Goal: Find contact information: Find contact information

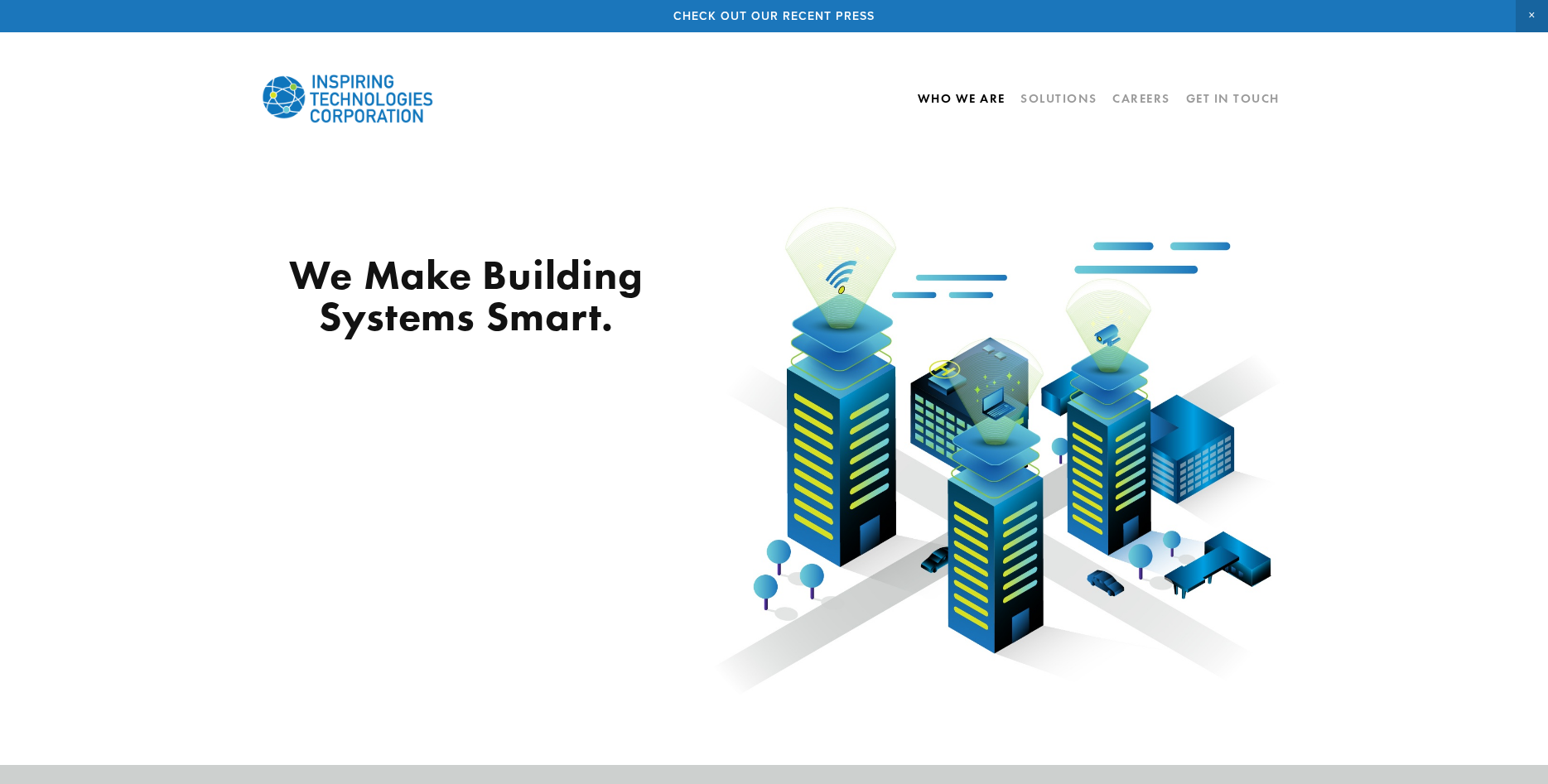
click at [974, 99] on link "Who We Are" at bounding box center [961, 98] width 88 height 28
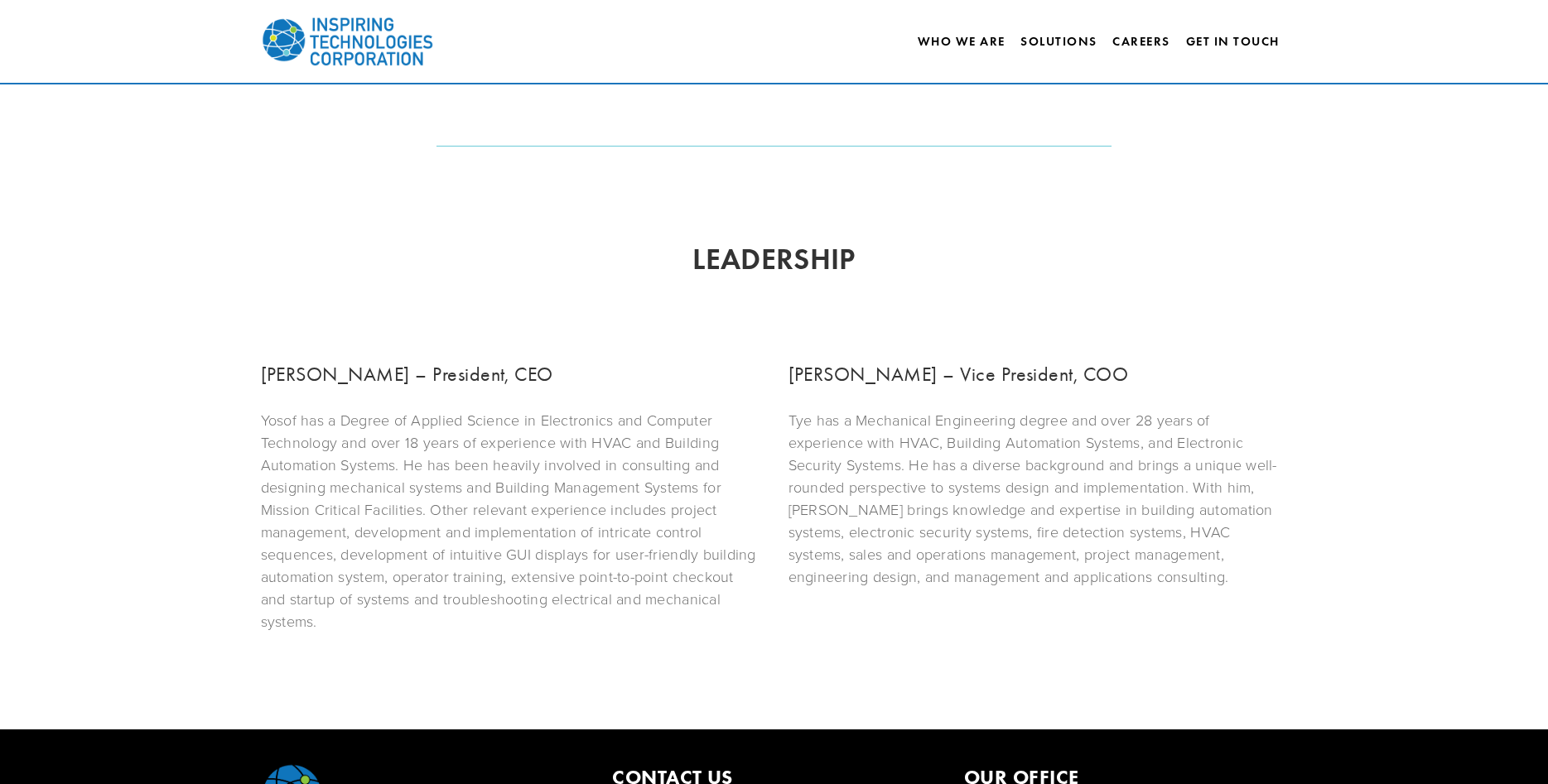
scroll to position [929, 0]
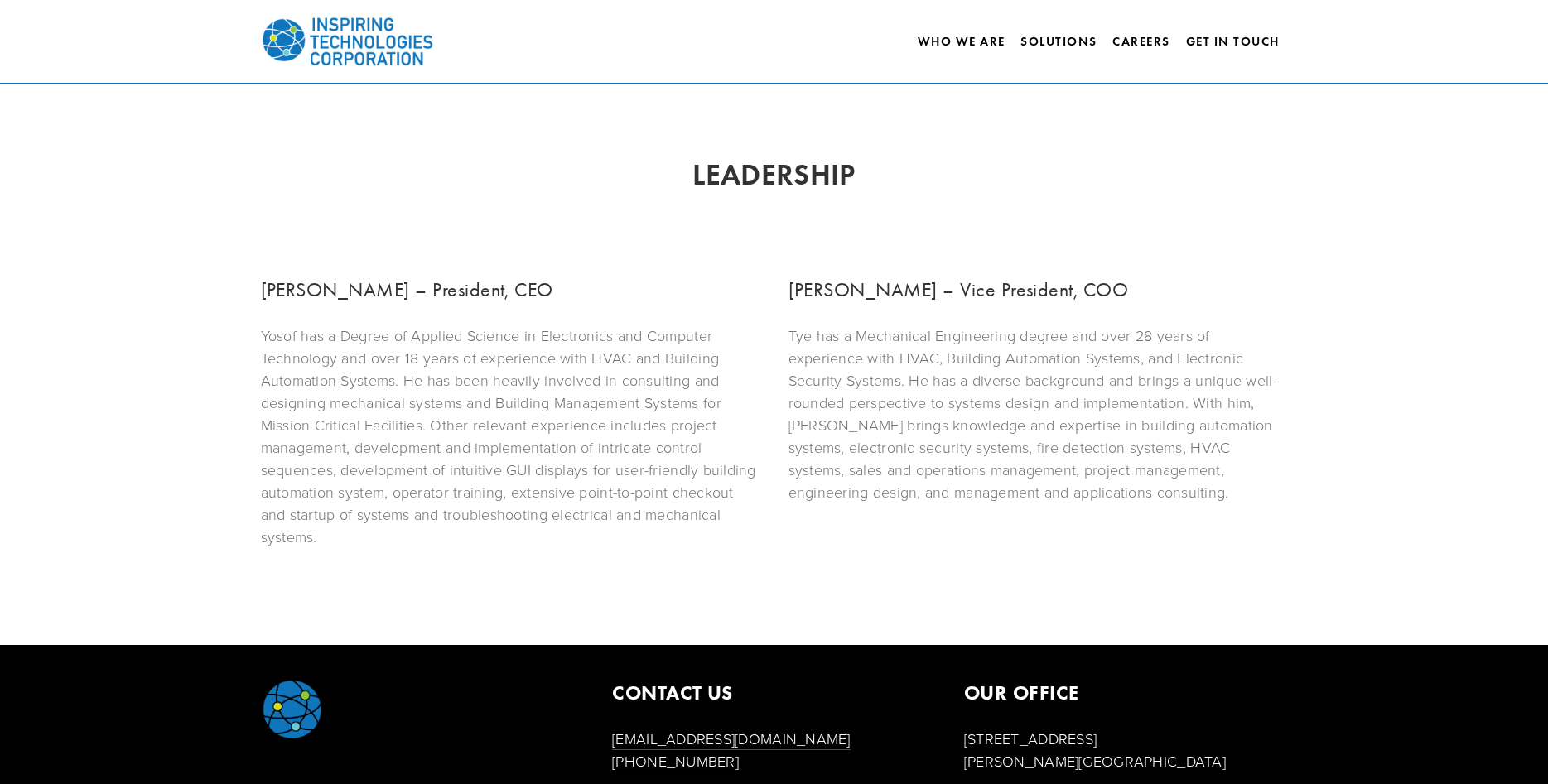
click at [356, 288] on h3 "Yosof Barakat – President, CEO" at bounding box center [511, 290] width 499 height 30
click at [358, 294] on h3 "[PERSON_NAME] – President, CEO" at bounding box center [511, 290] width 499 height 30
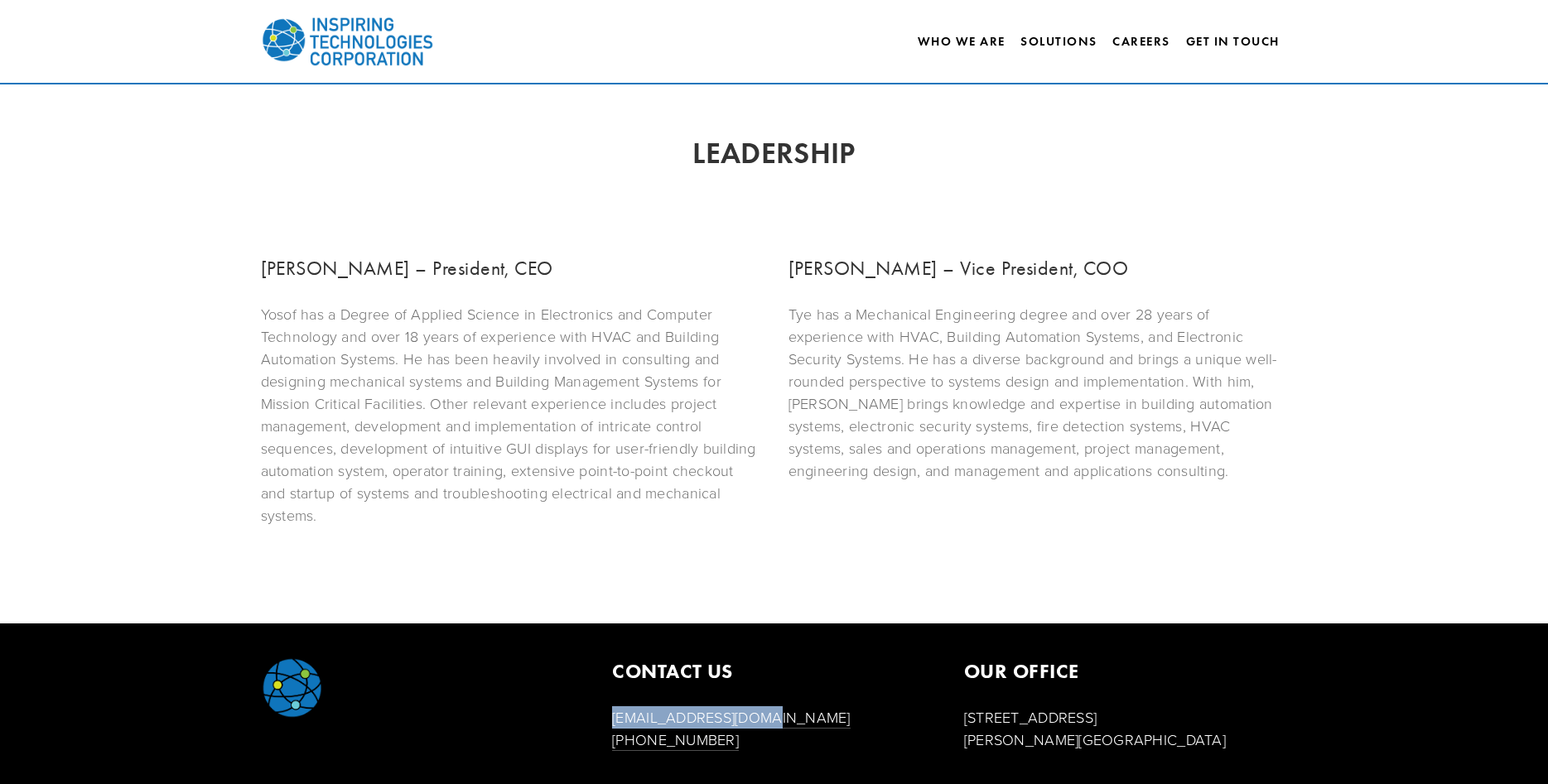
drag, startPoint x: 759, startPoint y: 719, endPoint x: 603, endPoint y: 726, distance: 156.2
click at [603, 726] on div "CONTACT US info@inspiringtc.com (708) 480-6225" at bounding box center [774, 703] width 352 height 95
copy link "[EMAIL_ADDRESS][DOMAIN_NAME]"
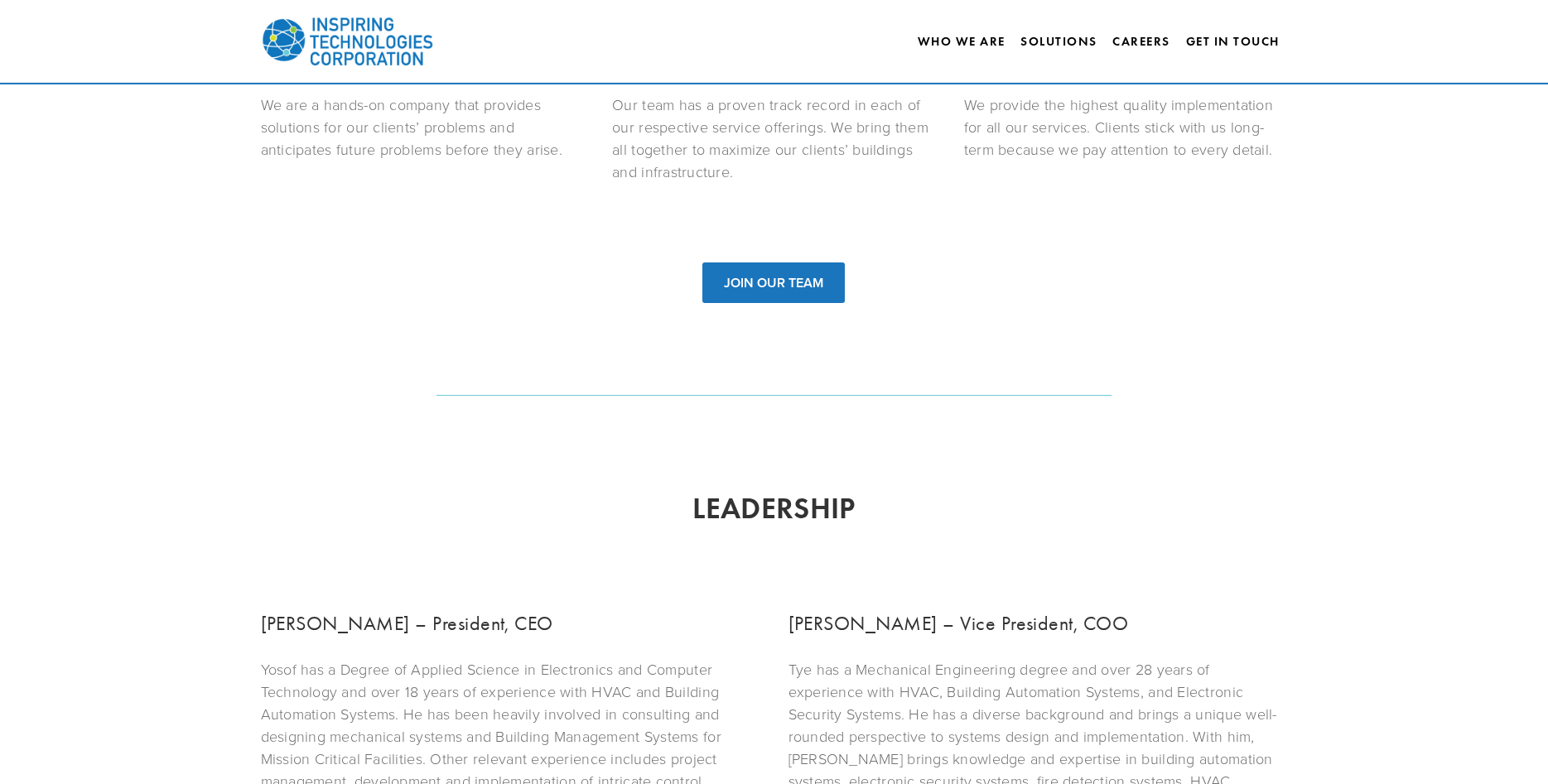
scroll to position [444, 0]
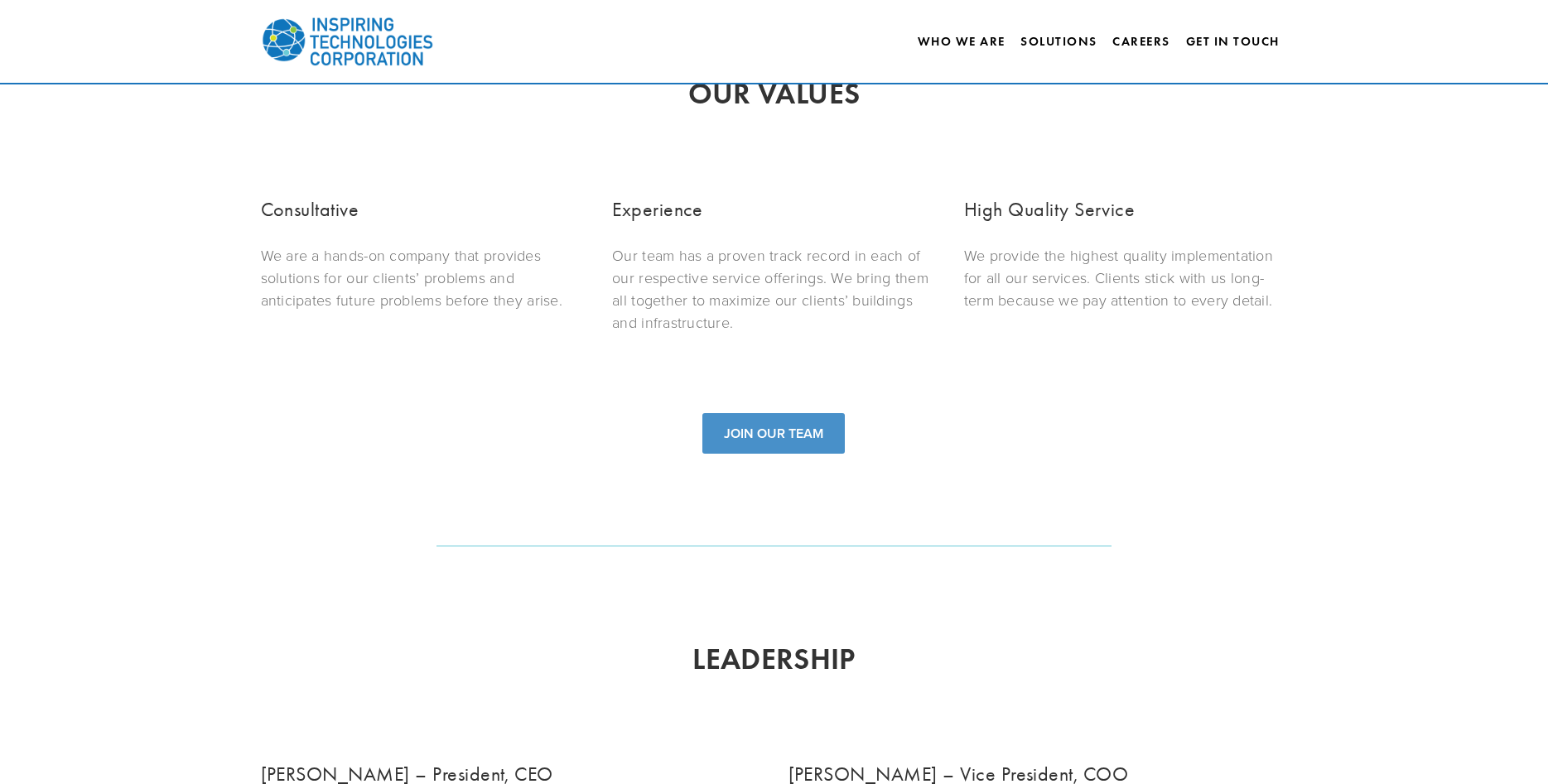
click at [805, 436] on link "JOIN OUR TEAM" at bounding box center [773, 434] width 142 height 41
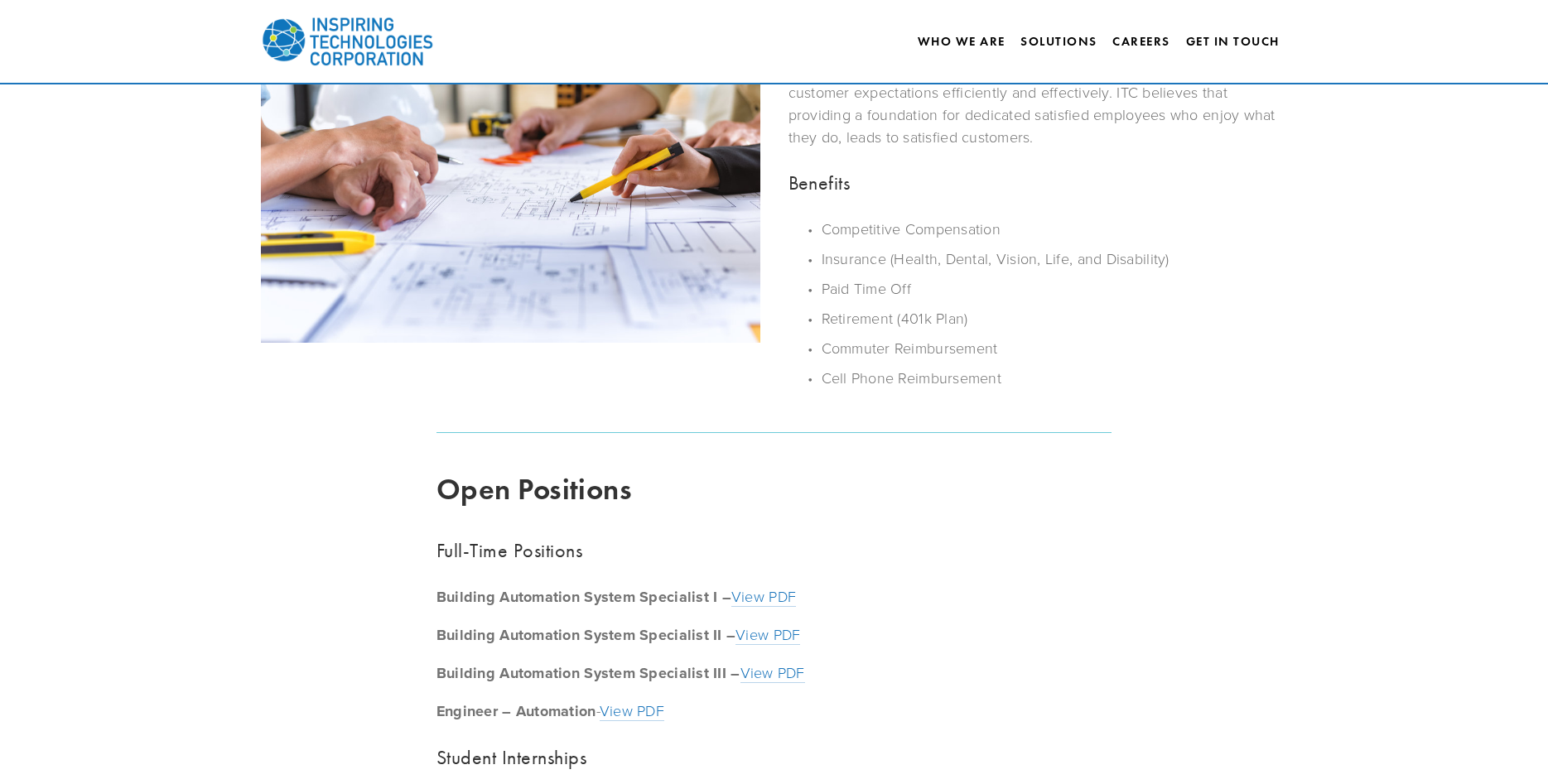
scroll to position [185, 0]
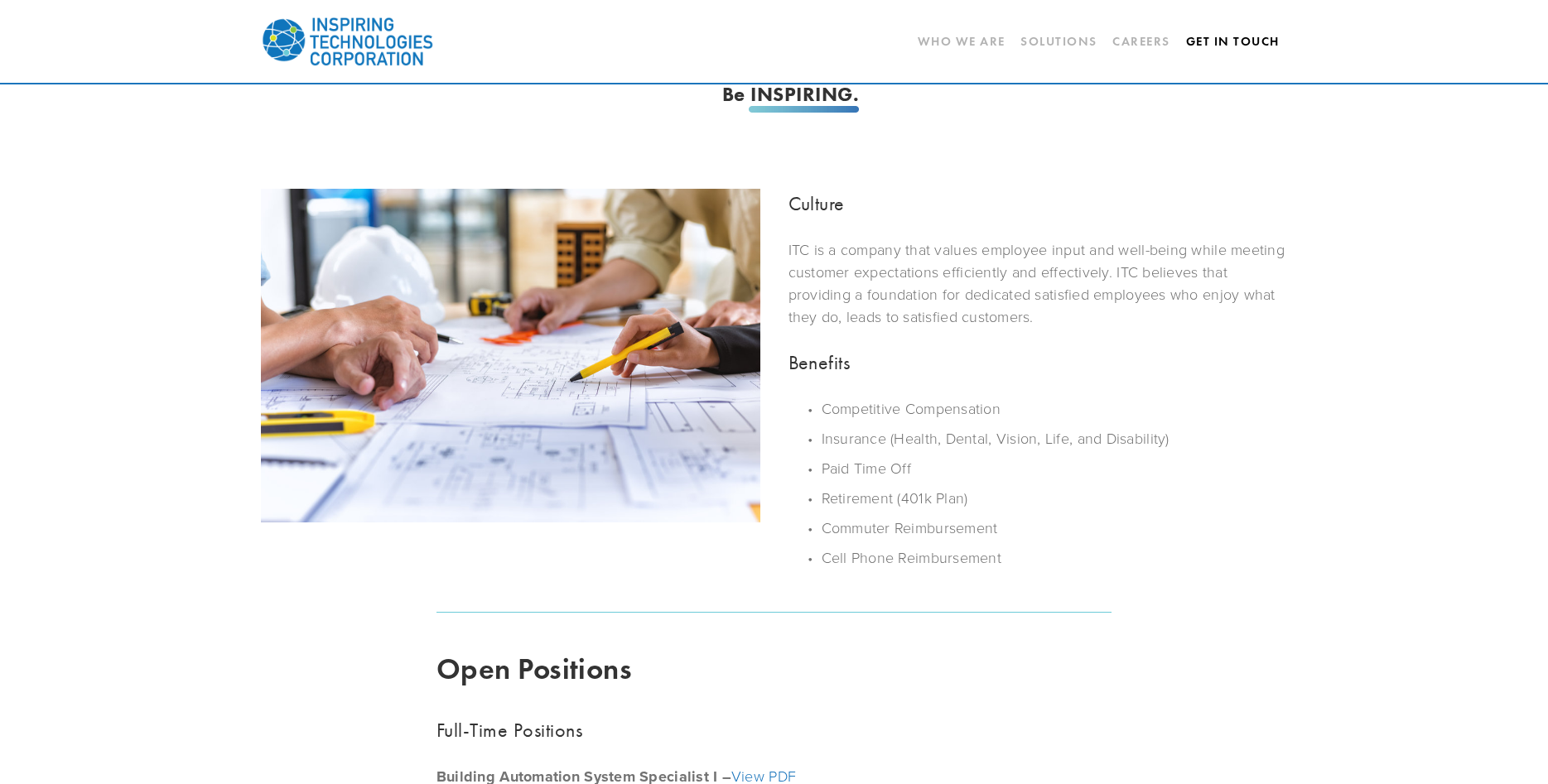
click at [1256, 42] on link "Get In Touch" at bounding box center [1233, 42] width 94 height 28
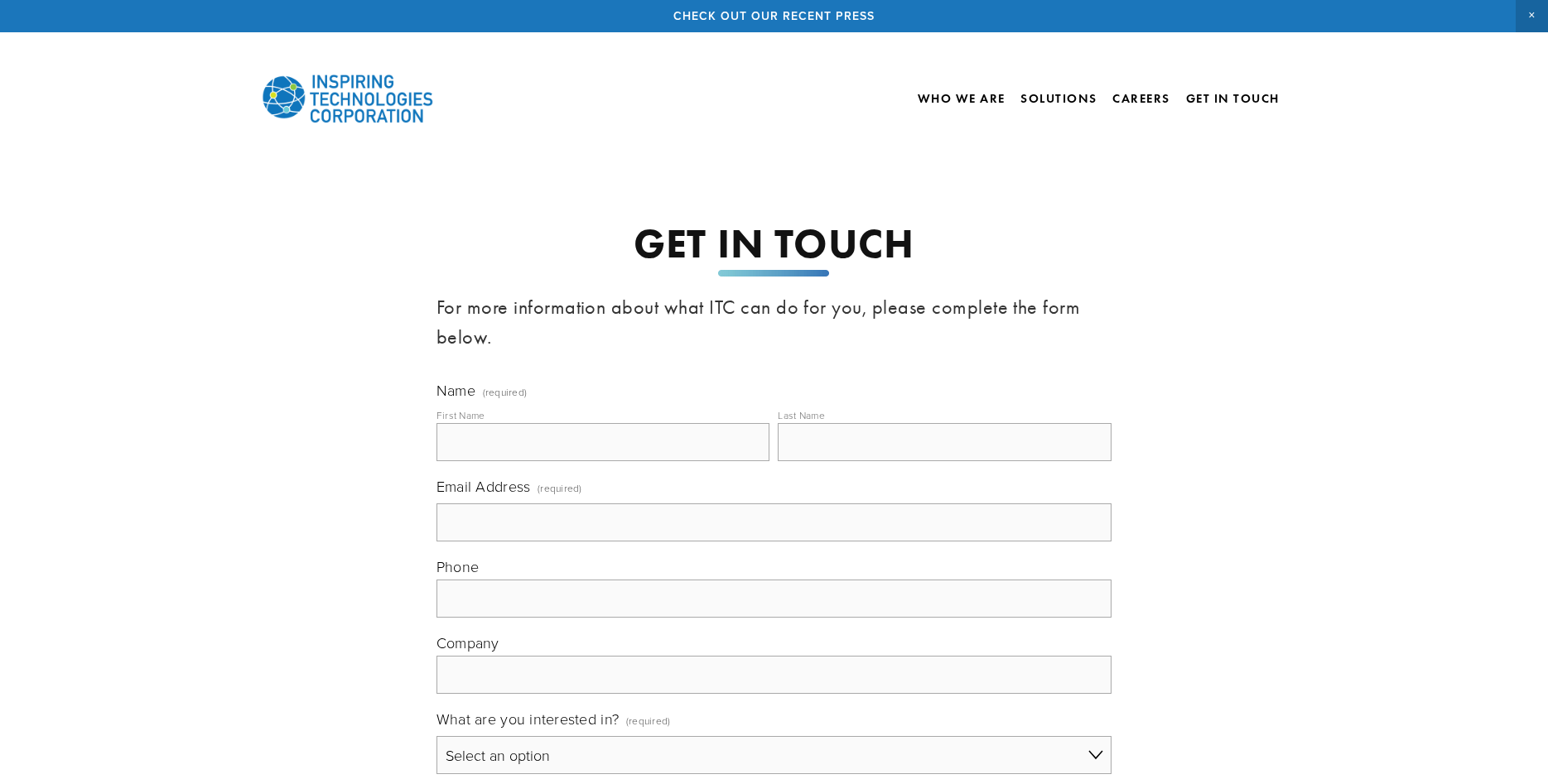
click at [335, 98] on img at bounding box center [348, 98] width 173 height 74
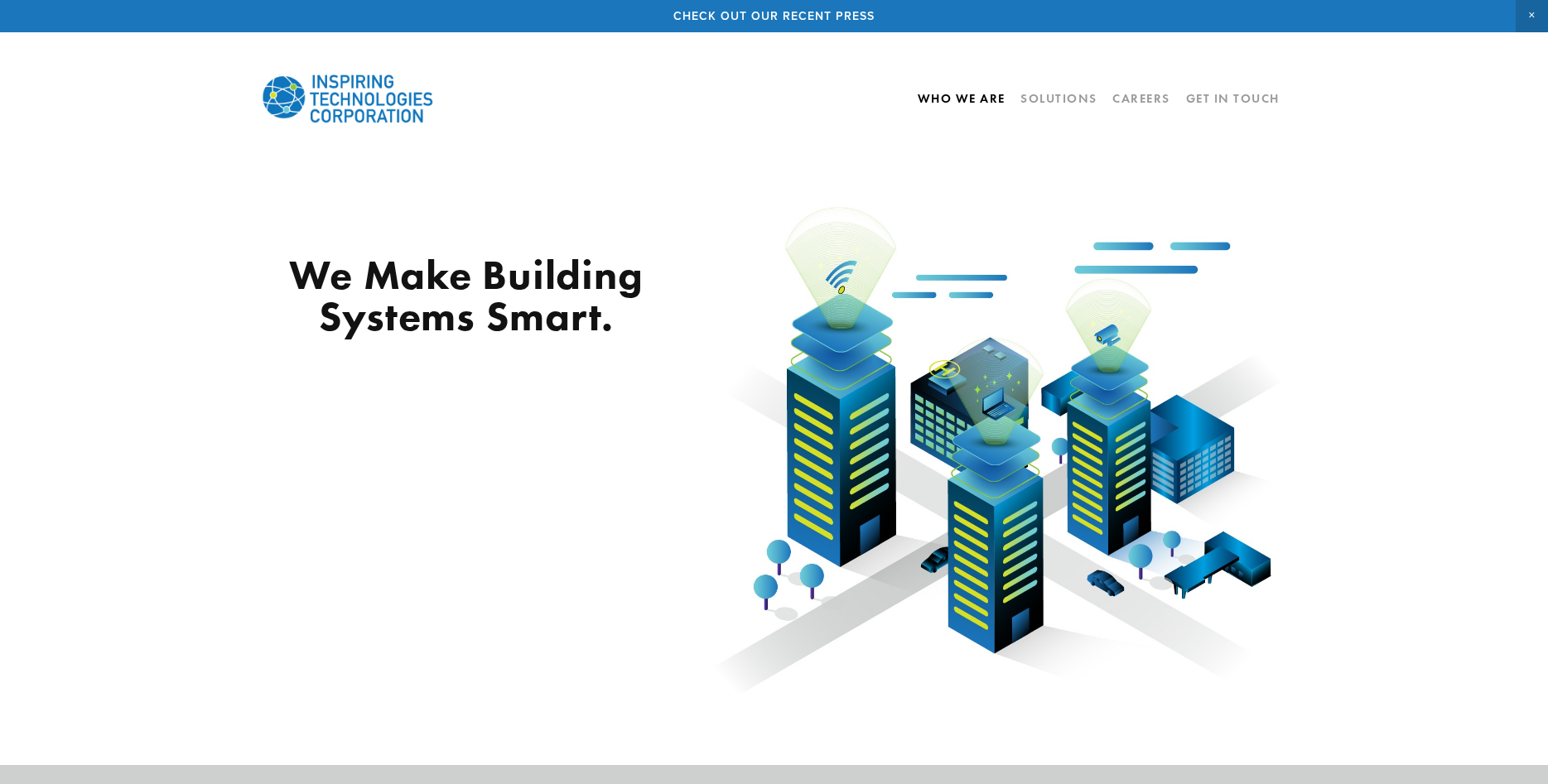
click at [974, 97] on link "Who We Are" at bounding box center [961, 98] width 88 height 28
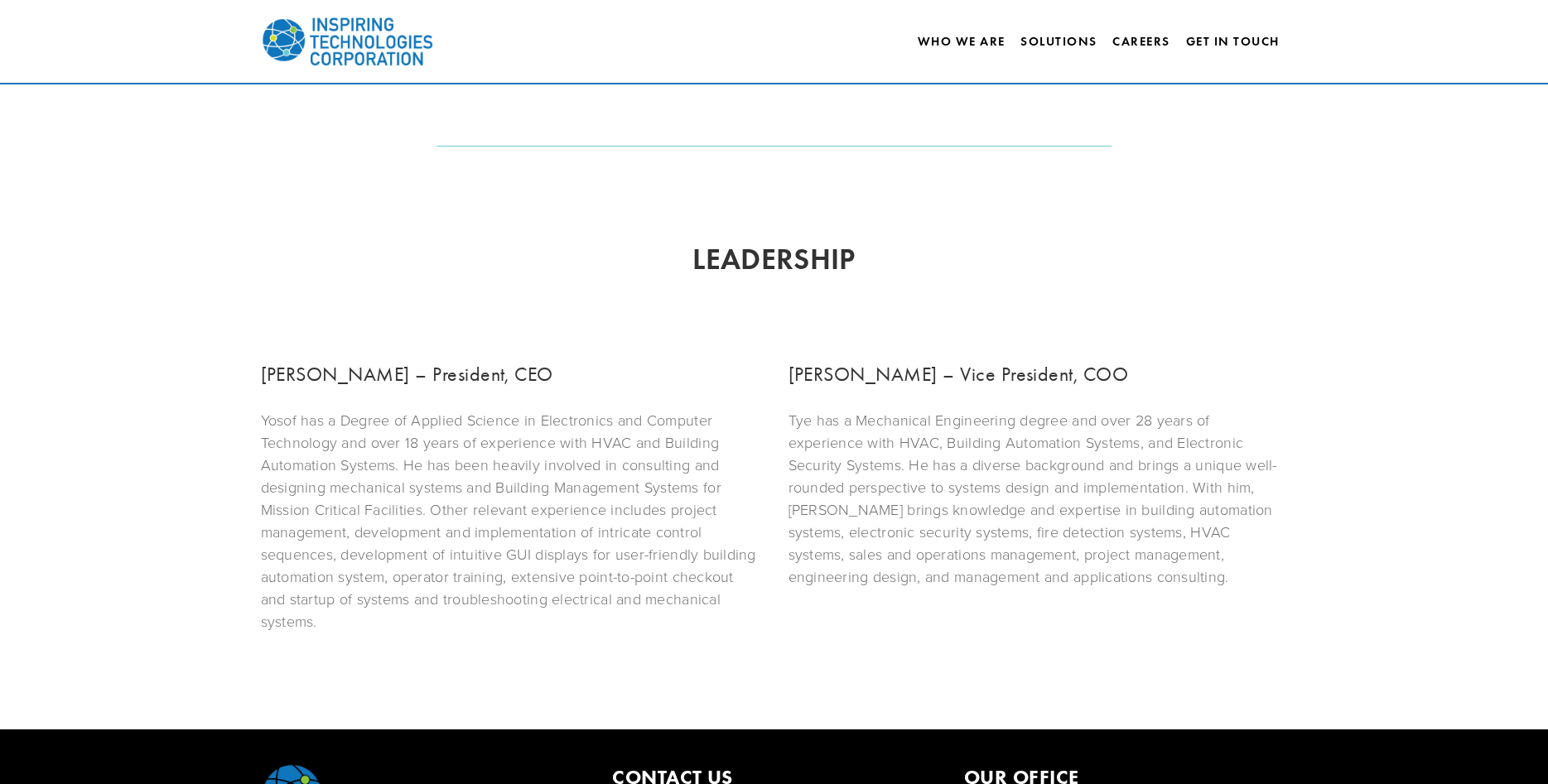
scroll to position [951, 0]
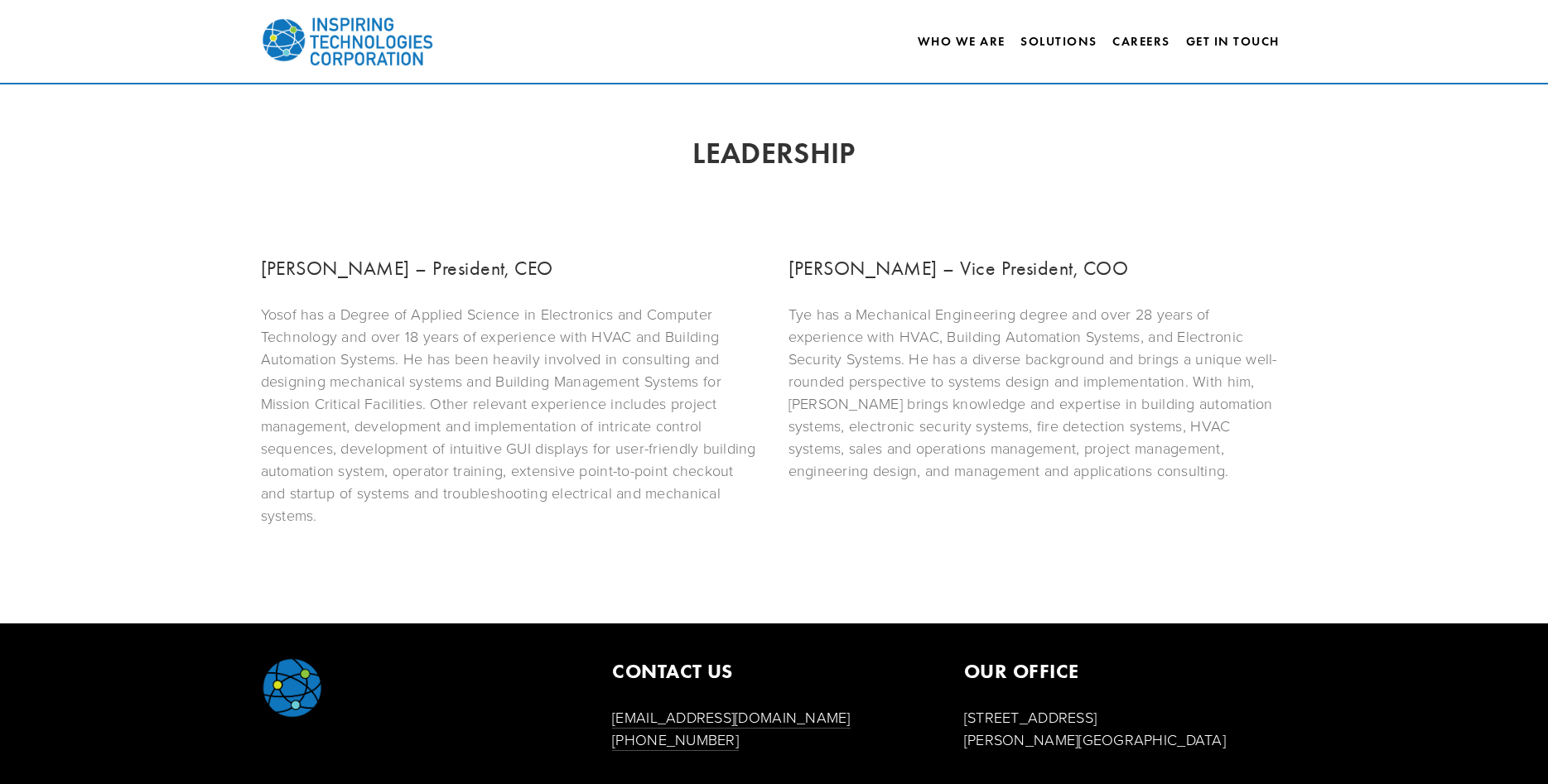
click at [357, 273] on h3 "[PERSON_NAME] – President, CEO" at bounding box center [511, 268] width 499 height 30
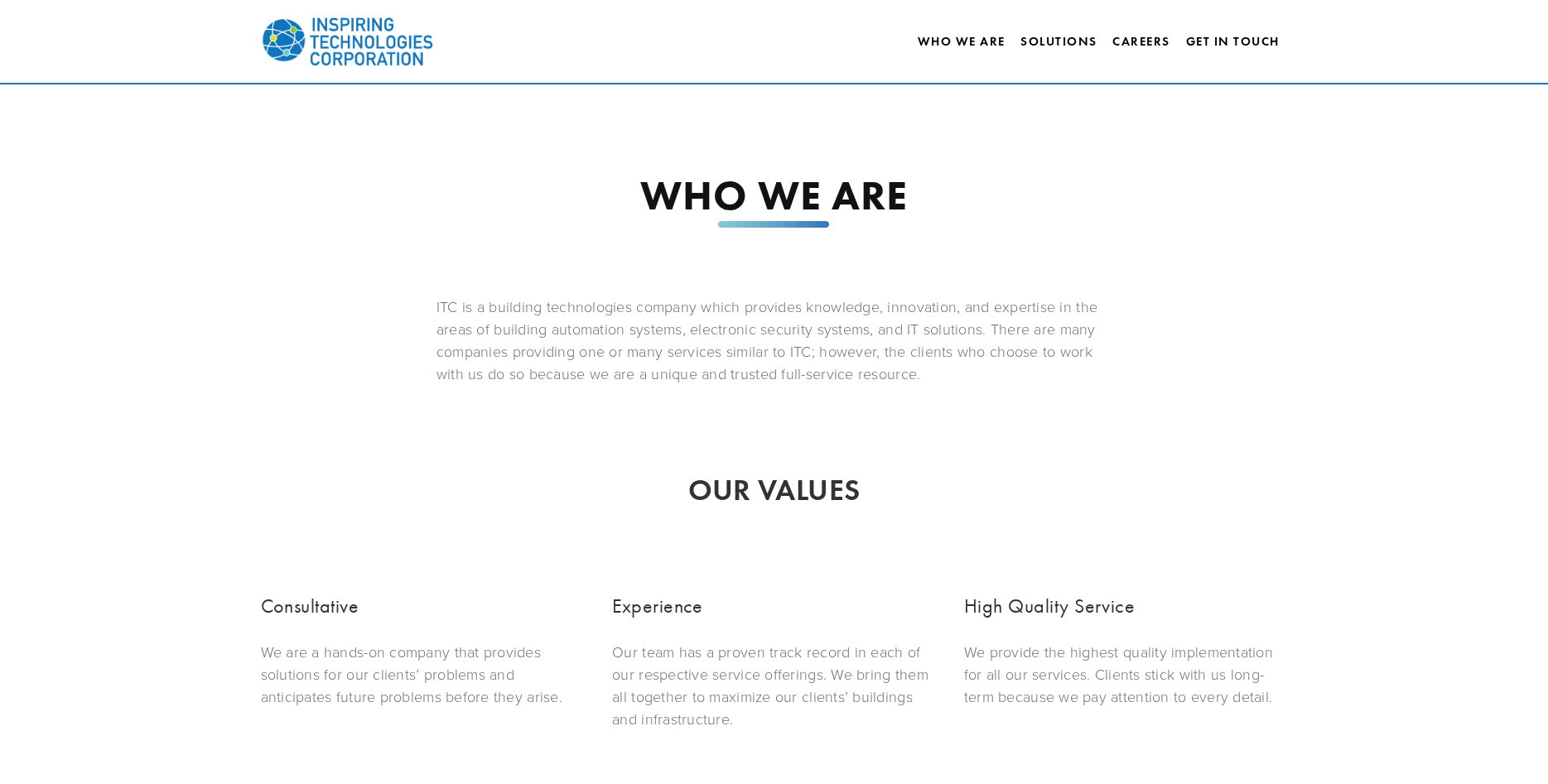
scroll to position [0, 0]
